Goal: Check status

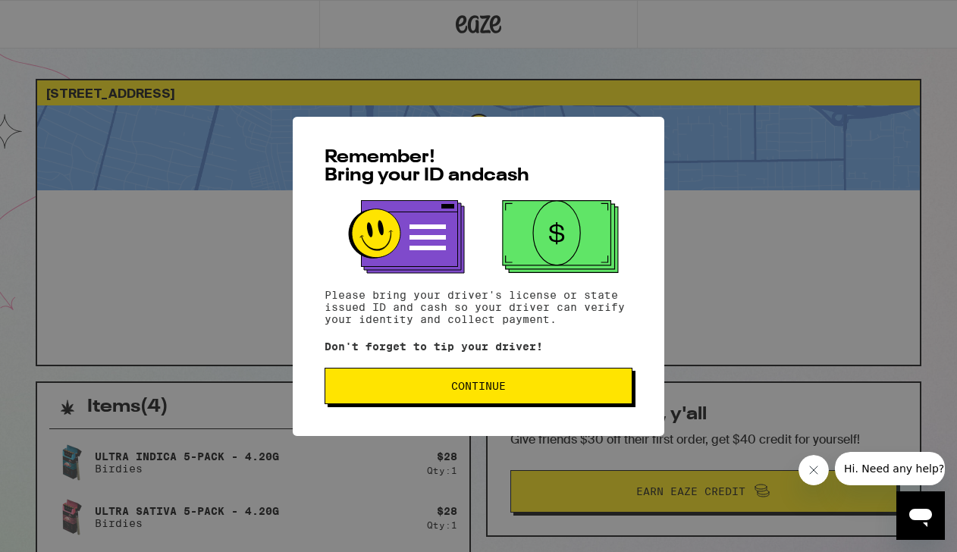
click at [432, 399] on button "Continue" at bounding box center [479, 386] width 308 height 36
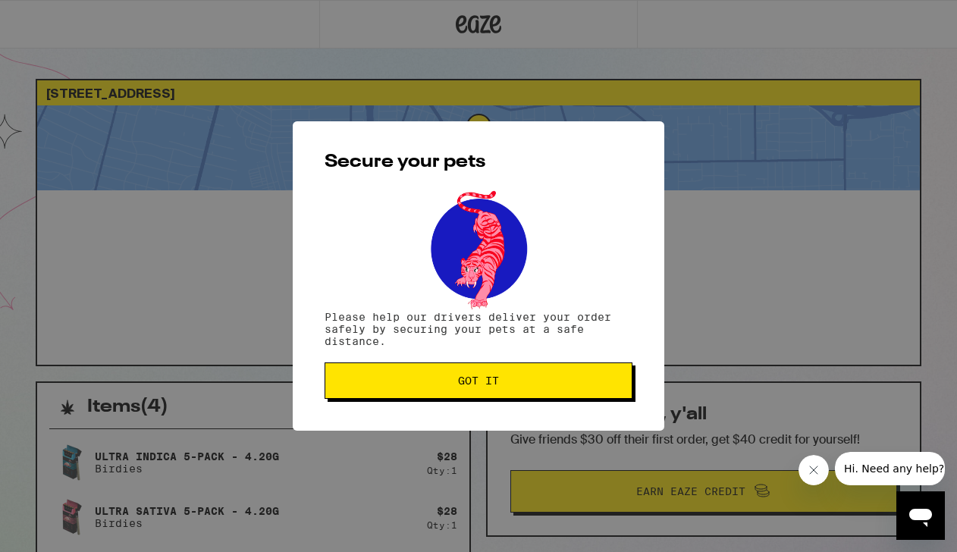
click at [438, 394] on button "Got it" at bounding box center [479, 381] width 308 height 36
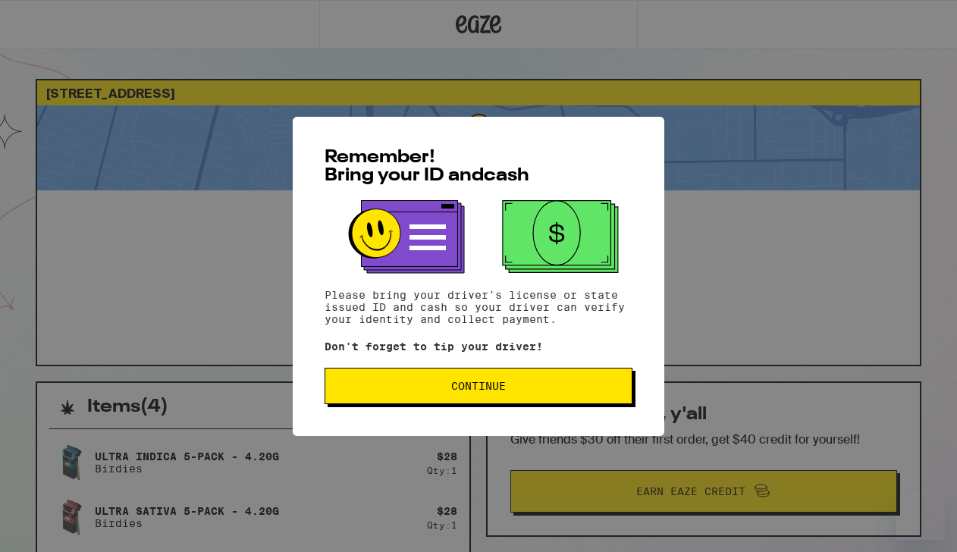
click at [512, 386] on span "Continue" at bounding box center [479, 386] width 282 height 11
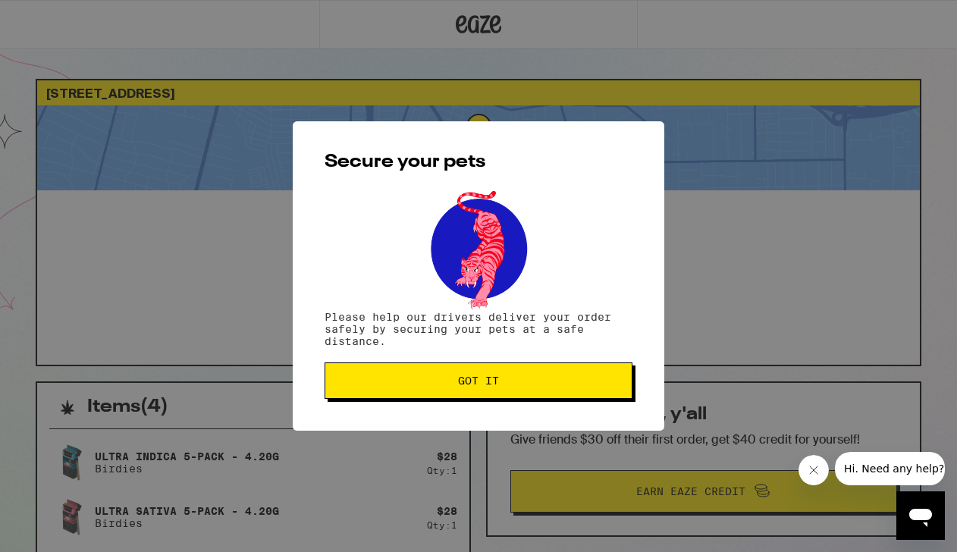
click at [512, 386] on span "Got it" at bounding box center [479, 381] width 282 height 11
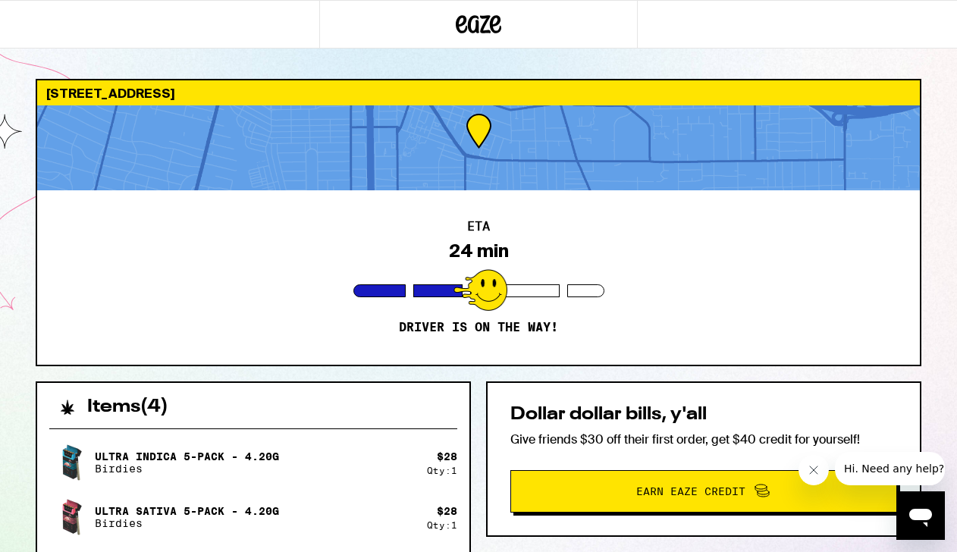
click at [810, 469] on icon "Close message from company" at bounding box center [813, 470] width 12 height 12
click at [288, 302] on div "ETA 24 min Driver is on the way!" at bounding box center [478, 277] width 883 height 175
click at [247, 455] on p "Ultra Indica 5-Pack - 4.20g" at bounding box center [187, 457] width 184 height 12
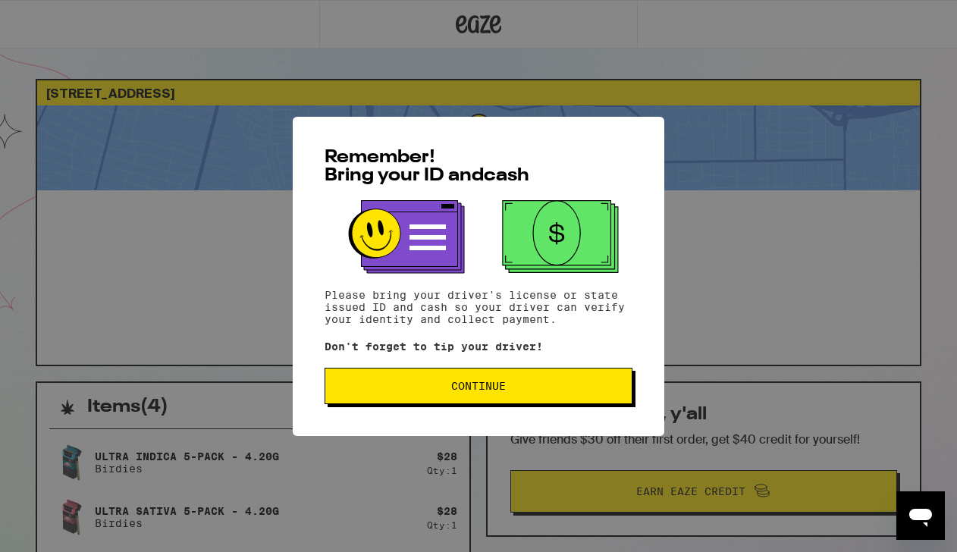
click at [509, 390] on span "Continue" at bounding box center [479, 386] width 282 height 11
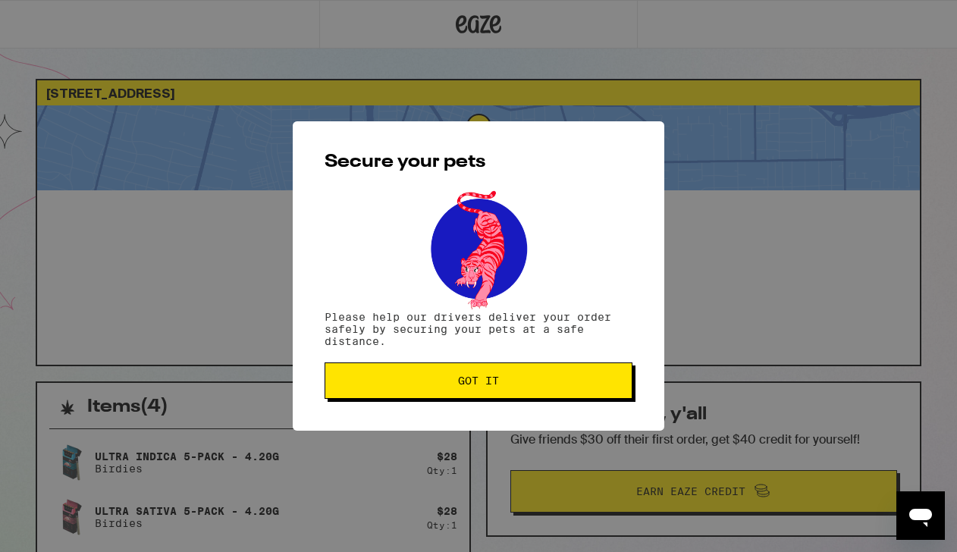
click at [508, 385] on span "Got it" at bounding box center [479, 381] width 282 height 11
